Goal: Check status: Check status

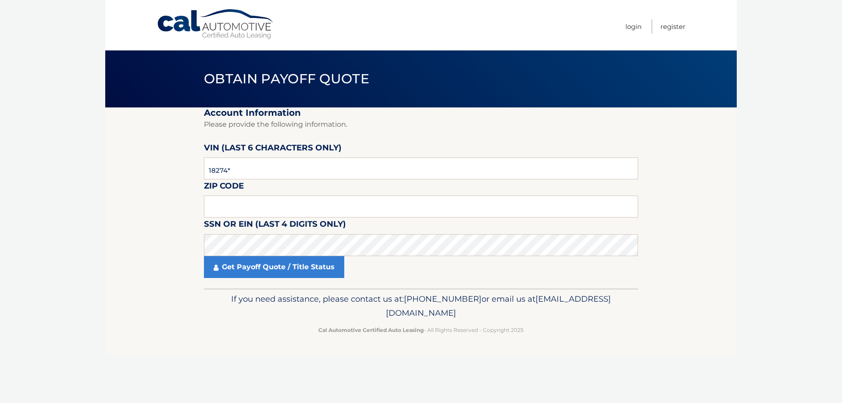
type input "182743"
type input "0"
type input "10709"
click at [305, 268] on link "Get Payoff Quote / Title Status" at bounding box center [274, 267] width 140 height 22
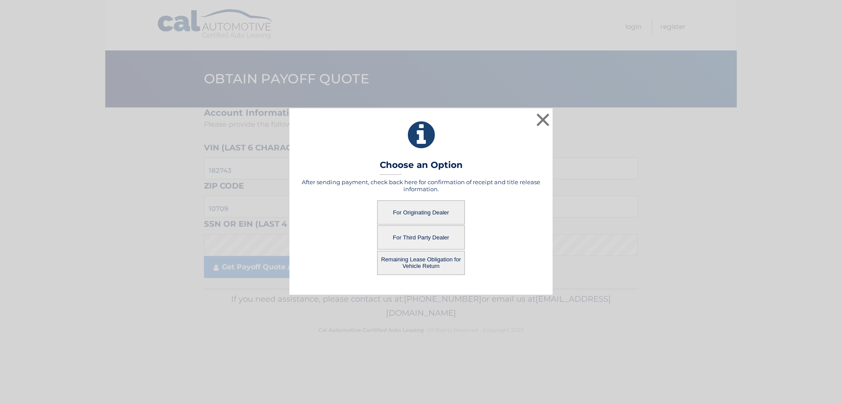
click at [413, 262] on button "Remaining Lease Obligation for Vehicle Return" at bounding box center [421, 263] width 88 height 24
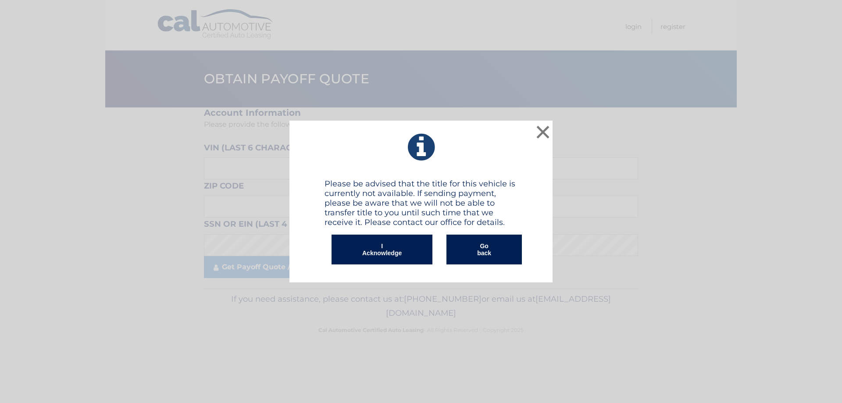
click at [418, 253] on button "I Acknowledge" at bounding box center [381, 250] width 101 height 30
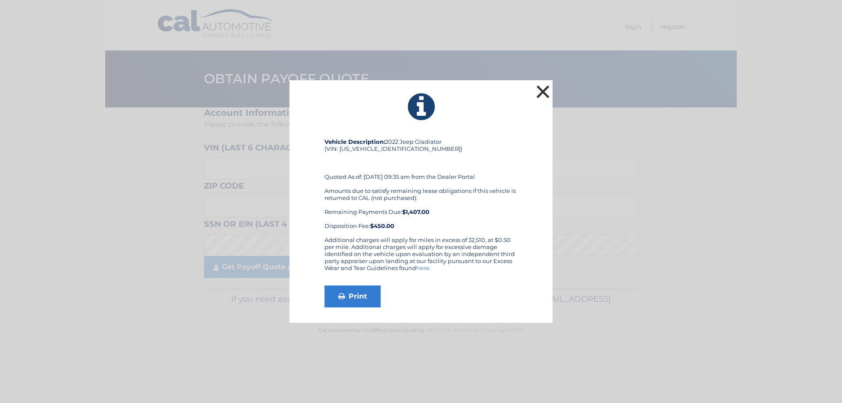
click at [545, 92] on button "×" at bounding box center [543, 92] width 18 height 18
